Goal: Use online tool/utility

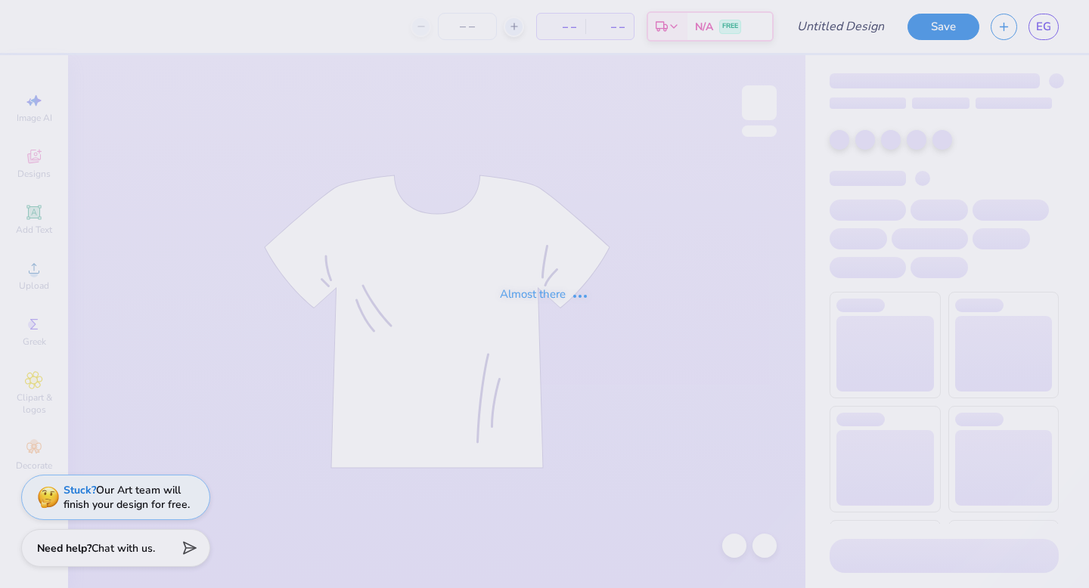
type input "victory merch!"
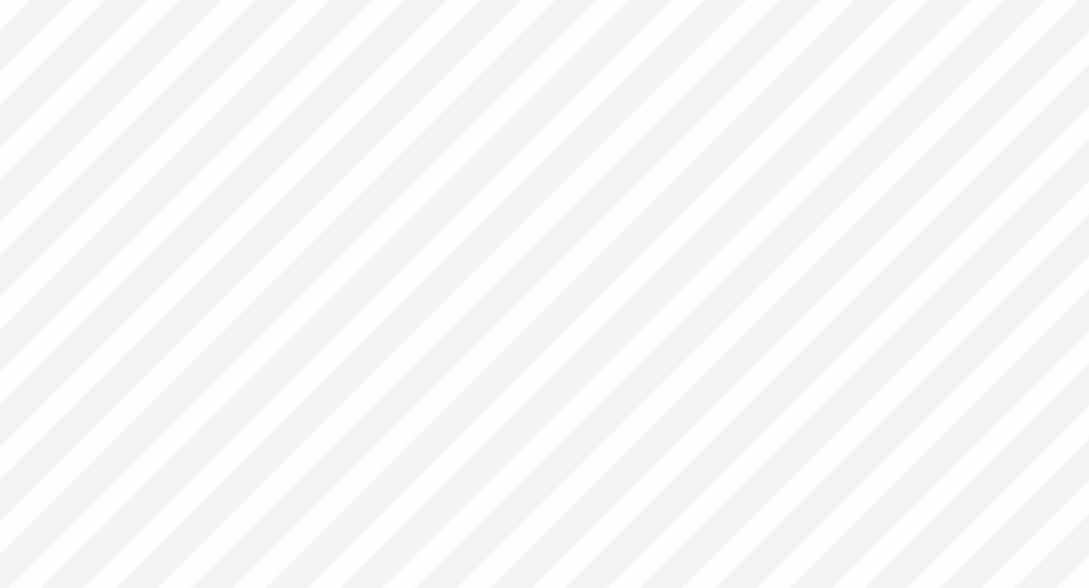
type input "1.43"
type input "4.23"
type input "4.01"
type input "0.99"
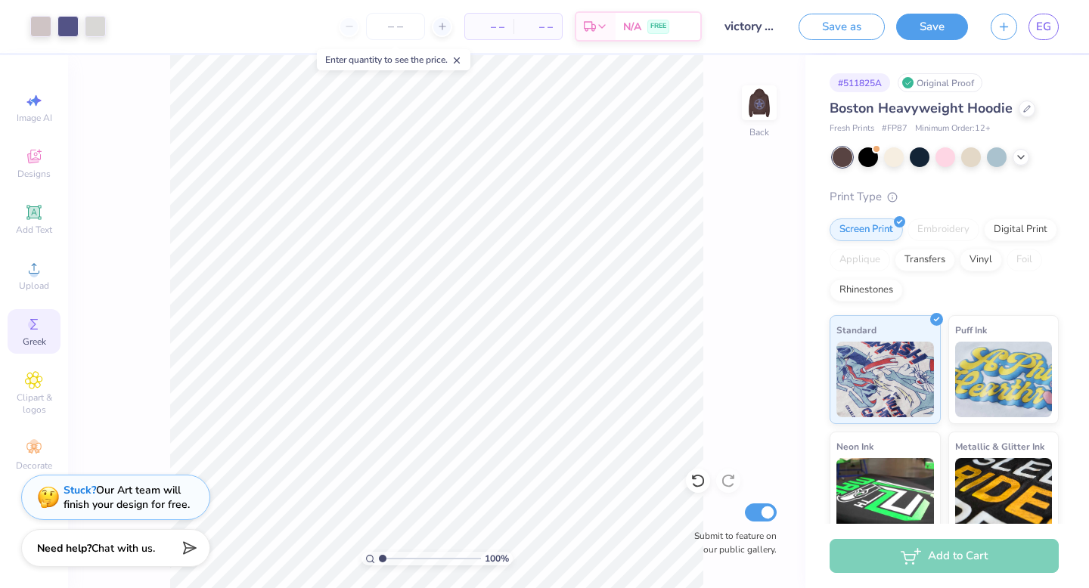
click at [37, 325] on icon at bounding box center [34, 324] width 18 height 18
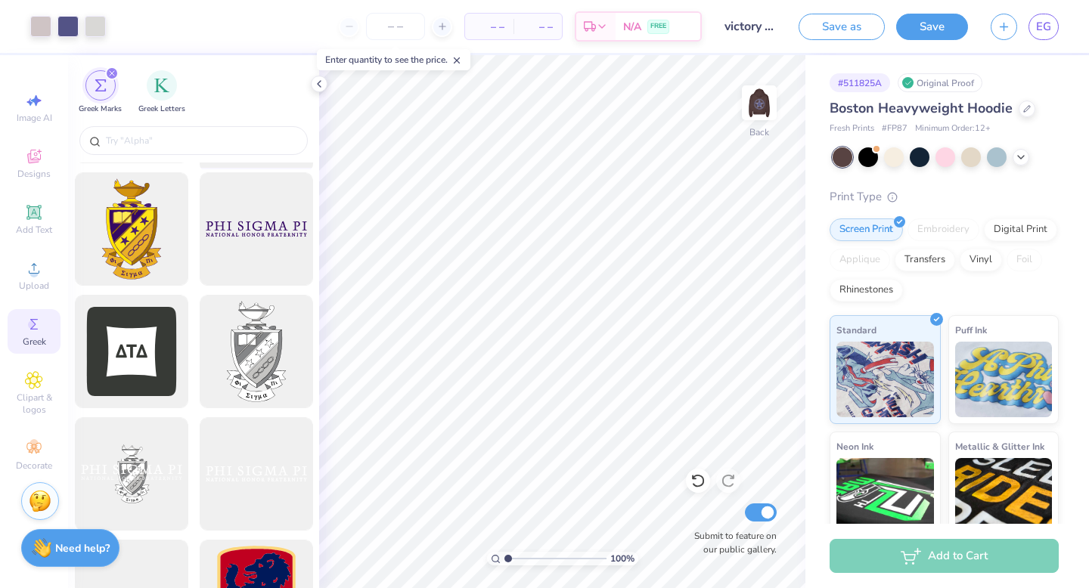
scroll to position [529, 0]
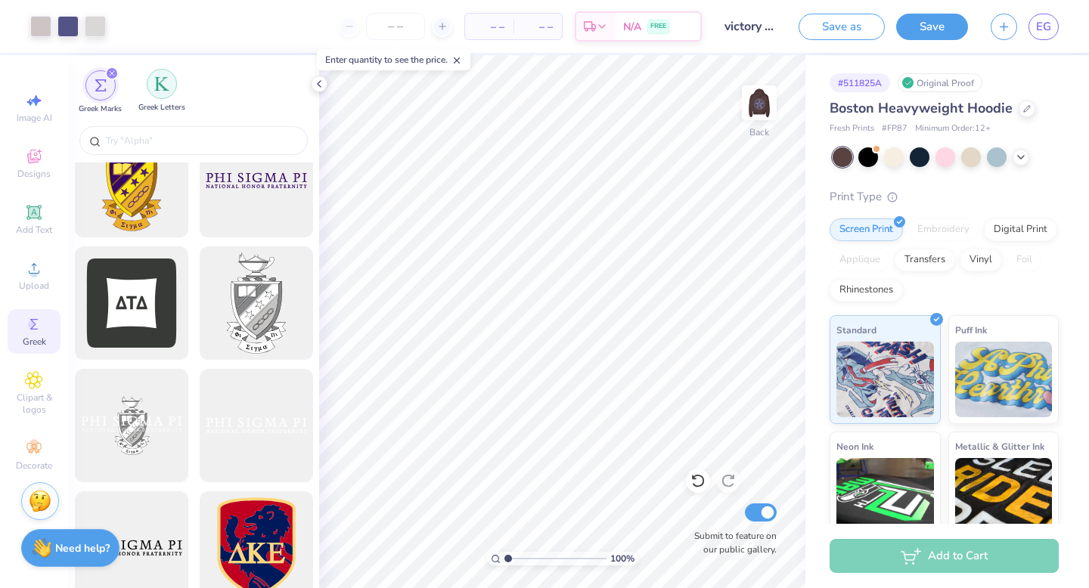
click at [164, 95] on div "filter for Greek Letters" at bounding box center [162, 84] width 30 height 30
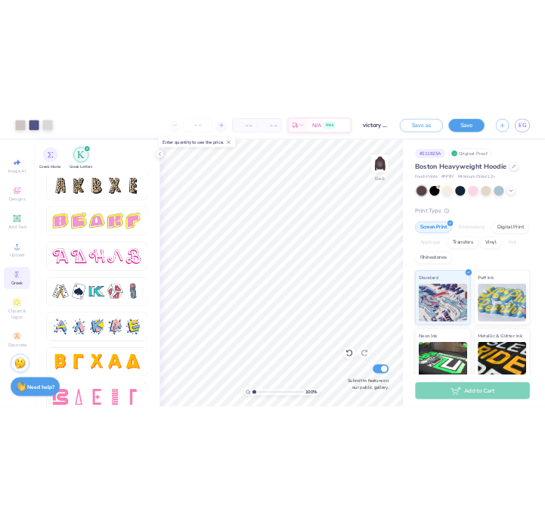
scroll to position [2556, 0]
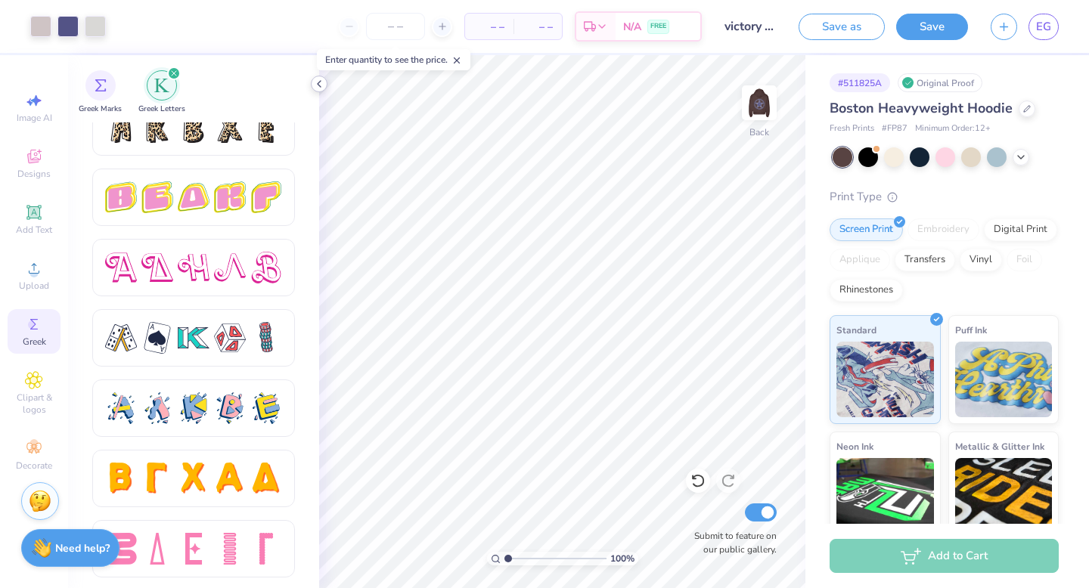
click at [323, 79] on icon at bounding box center [319, 84] width 12 height 12
